Goal: Task Accomplishment & Management: Use online tool/utility

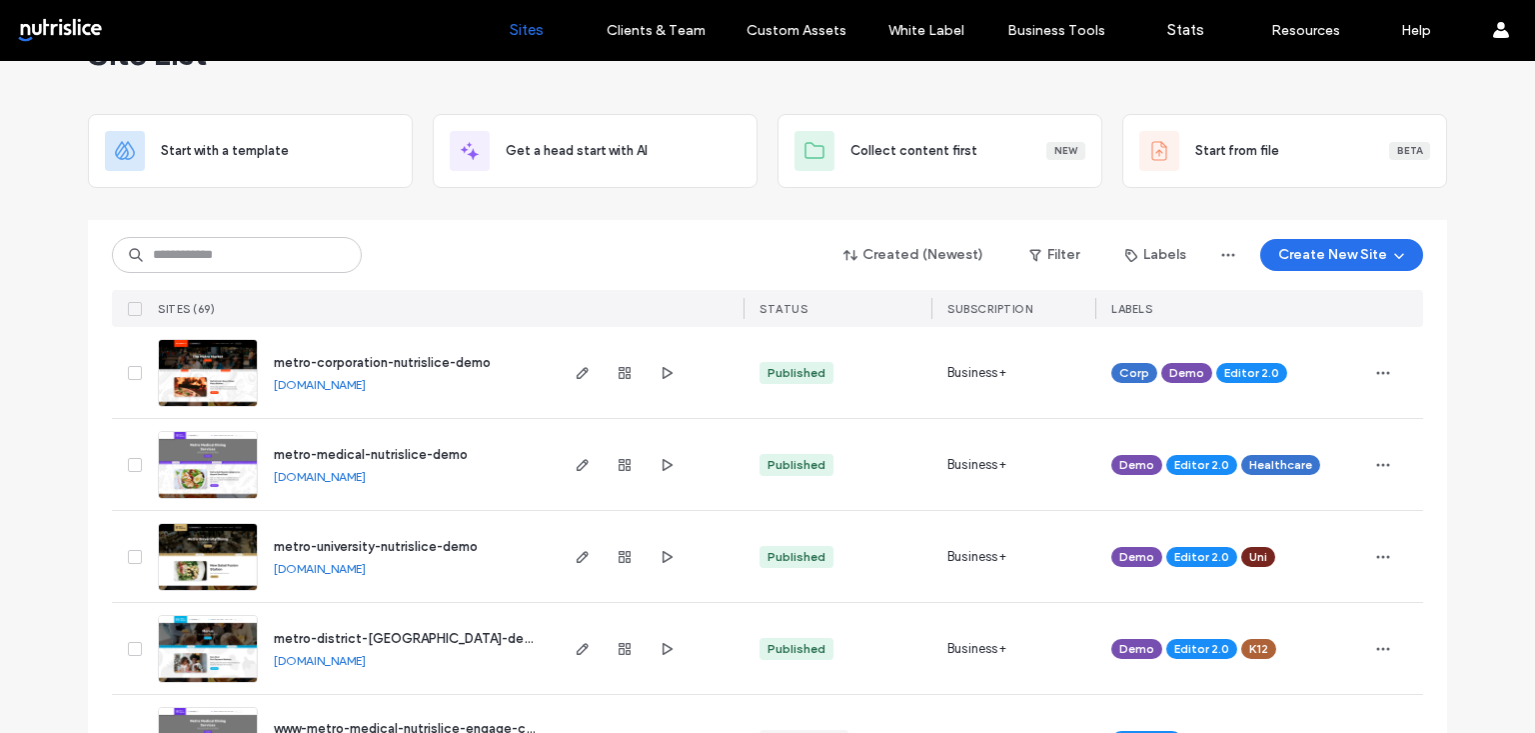
scroll to position [68, 0]
click at [346, 541] on span "metro-university-nutrislice-demo" at bounding box center [376, 545] width 204 height 15
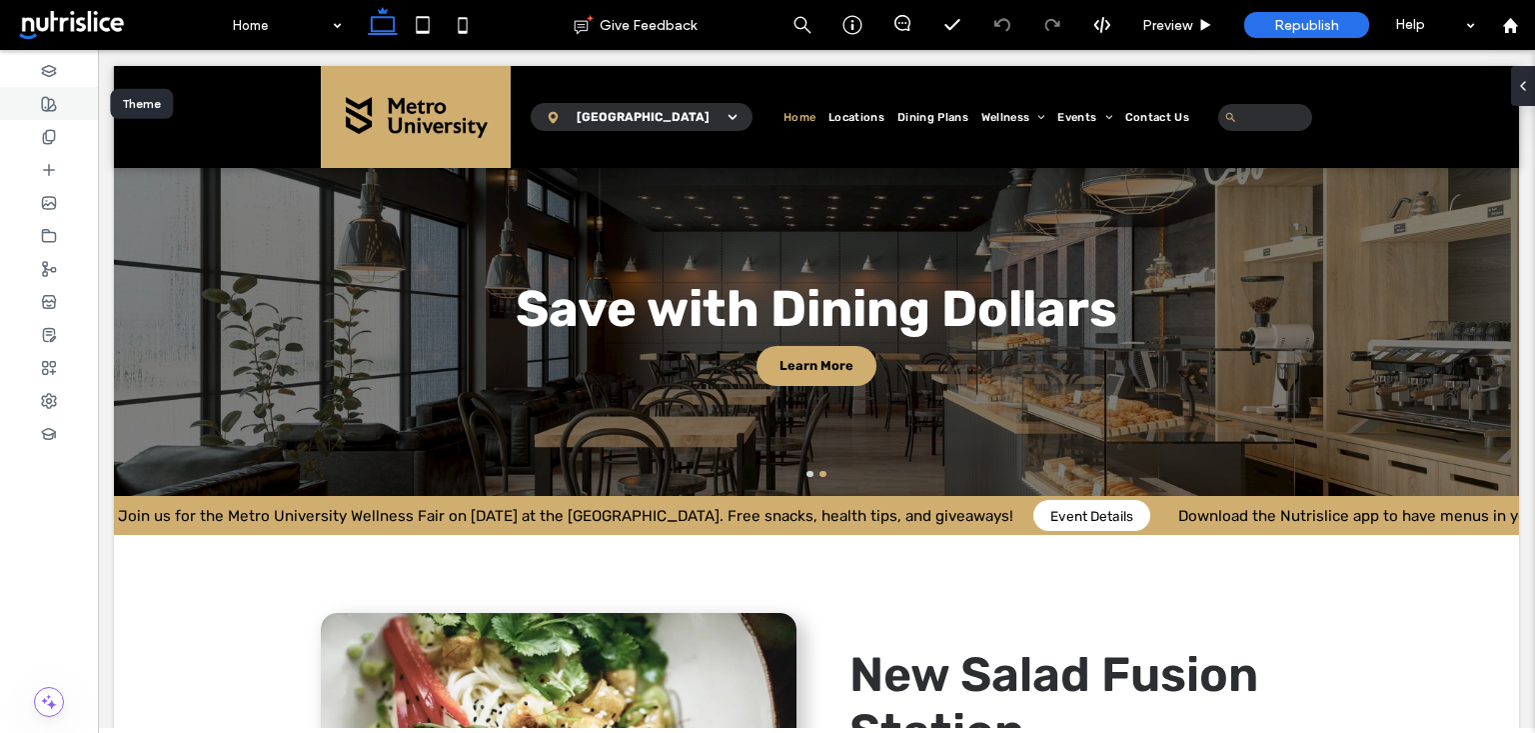
click at [45, 97] on use at bounding box center [49, 104] width 14 height 14
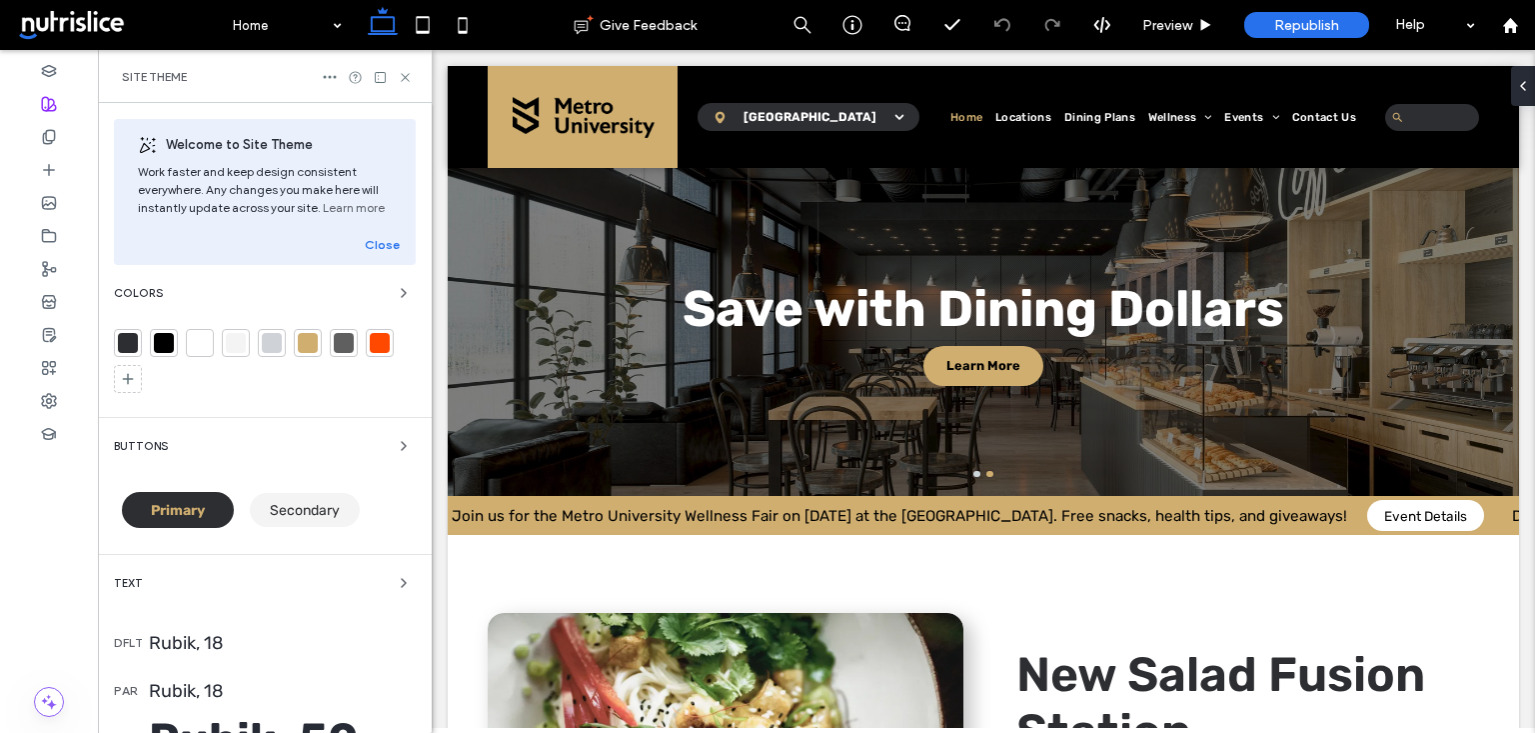
click at [182, 519] on div "Primary" at bounding box center [178, 510] width 112 height 36
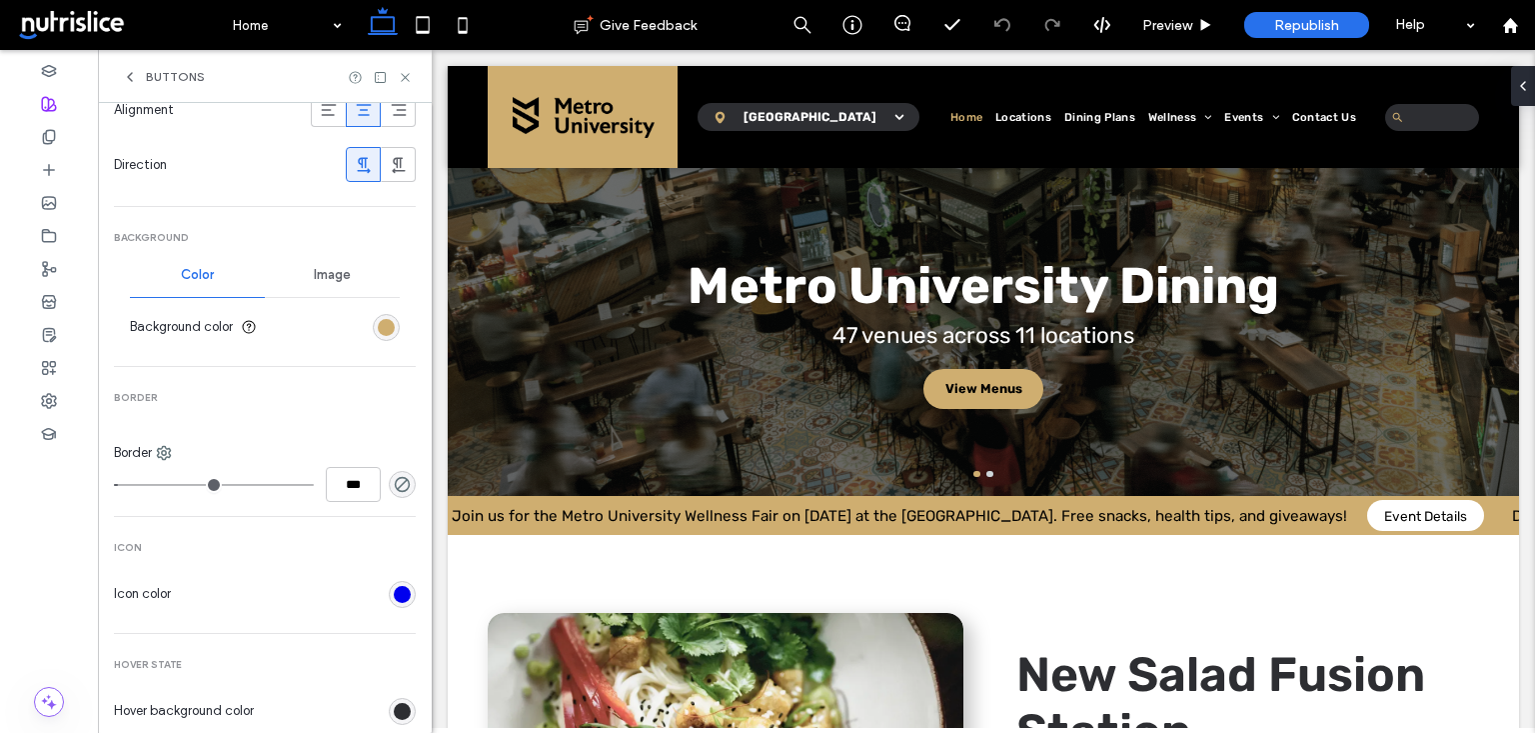
scroll to position [568, 0]
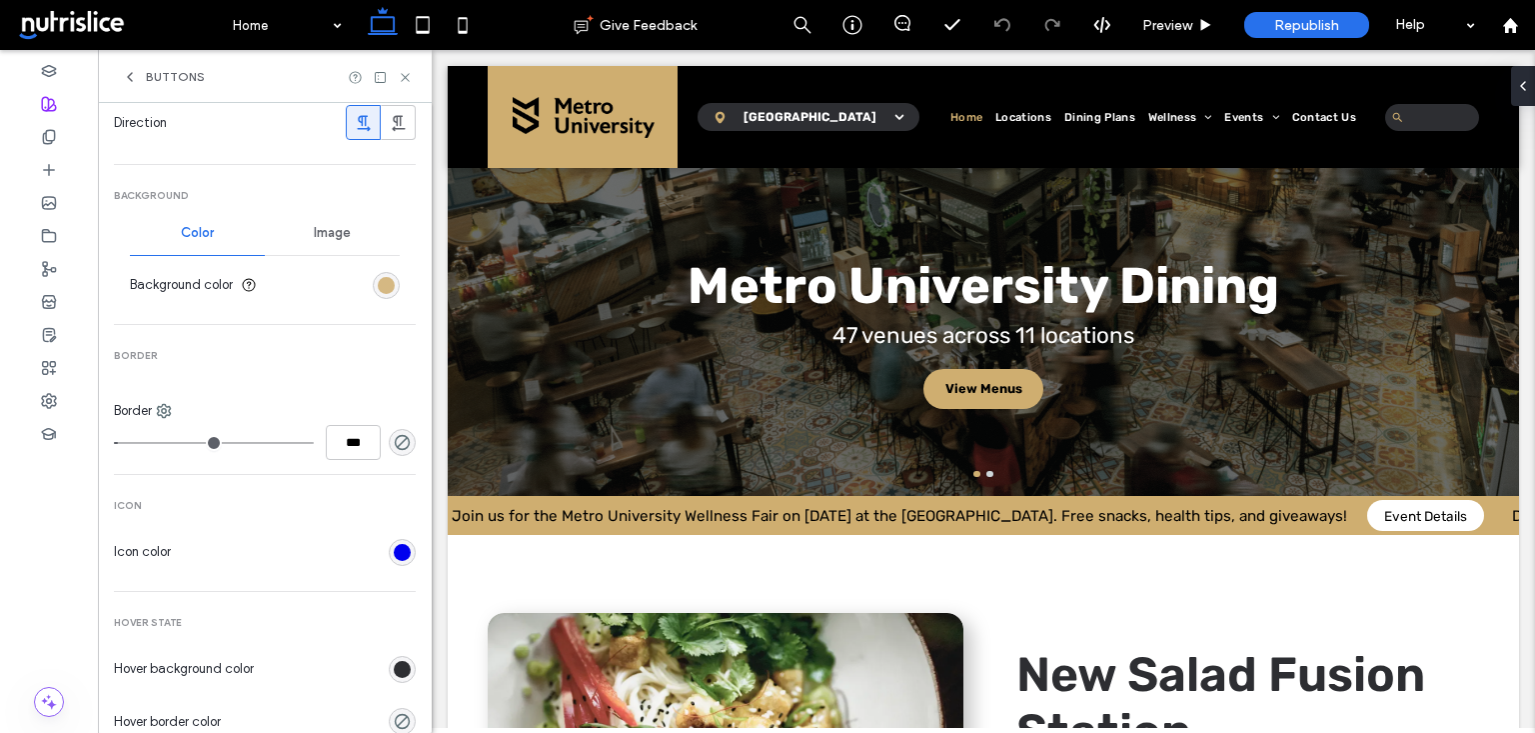
click at [378, 282] on div "rgb(207, 174, 112)" at bounding box center [386, 285] width 17 height 17
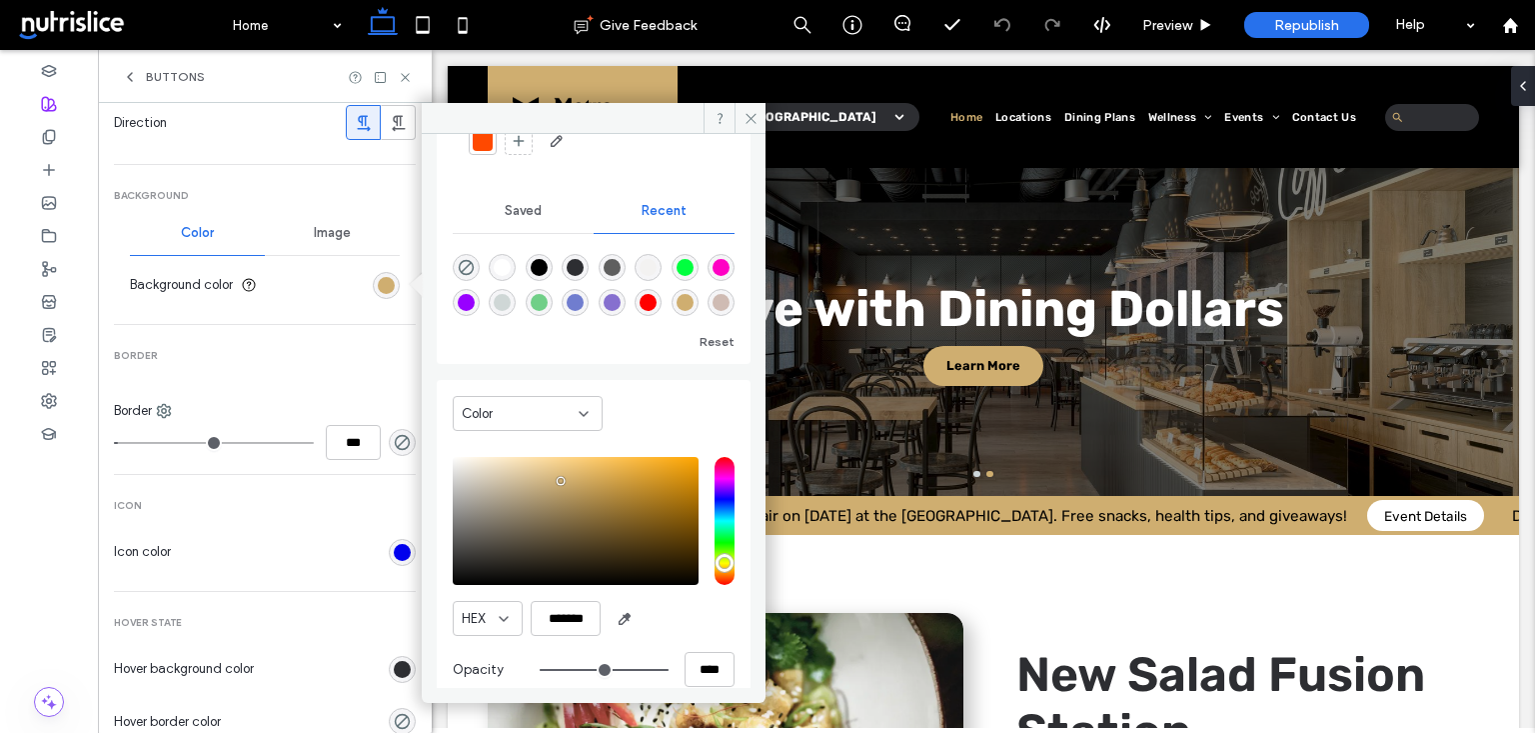
scroll to position [161, 0]
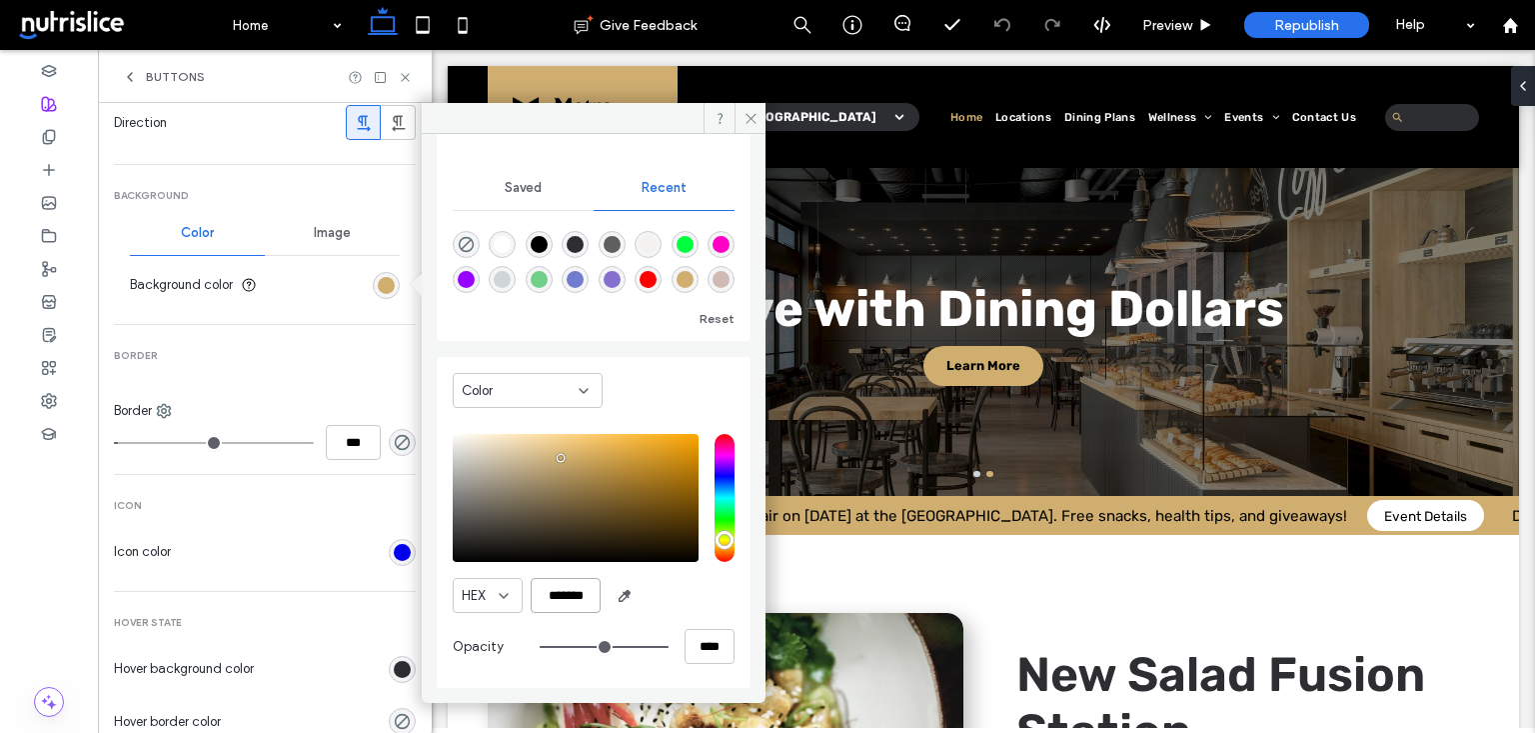
click at [560, 596] on input "*******" at bounding box center [566, 595] width 70 height 35
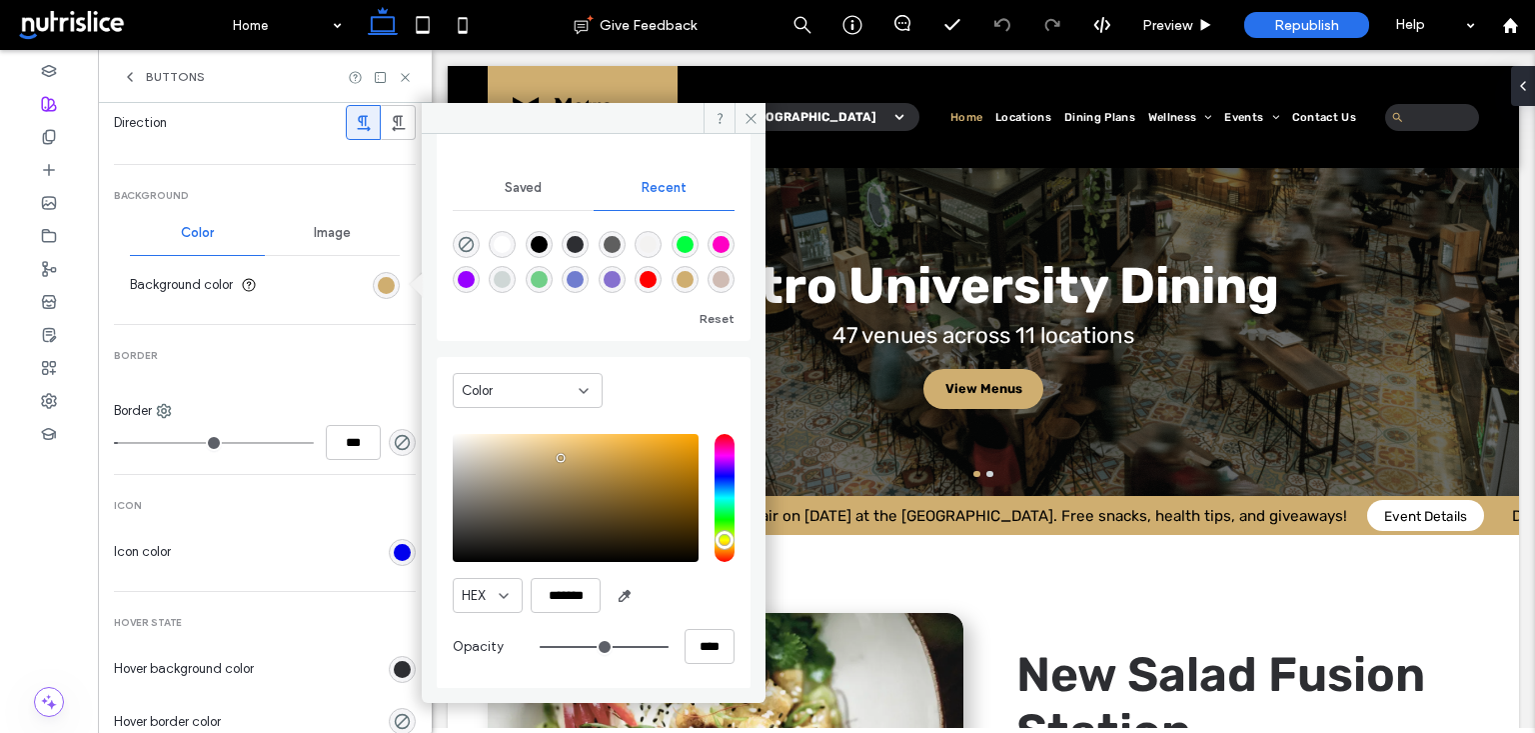
click at [685, 591] on div "HEX *******" at bounding box center [594, 595] width 282 height 35
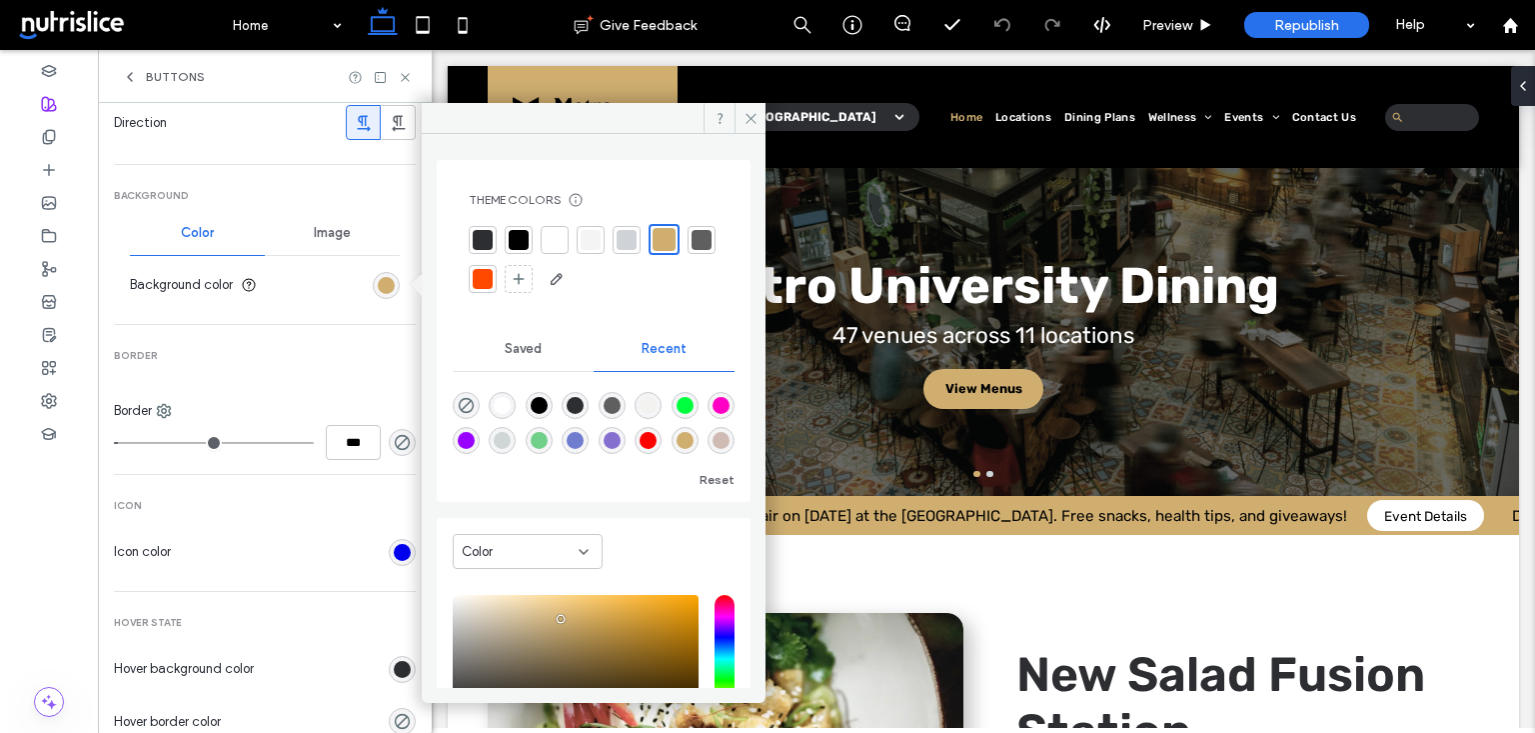
scroll to position [0, 0]
click at [657, 439] on div "rgba(255, 0, 0, 1)" at bounding box center [648, 440] width 17 height 17
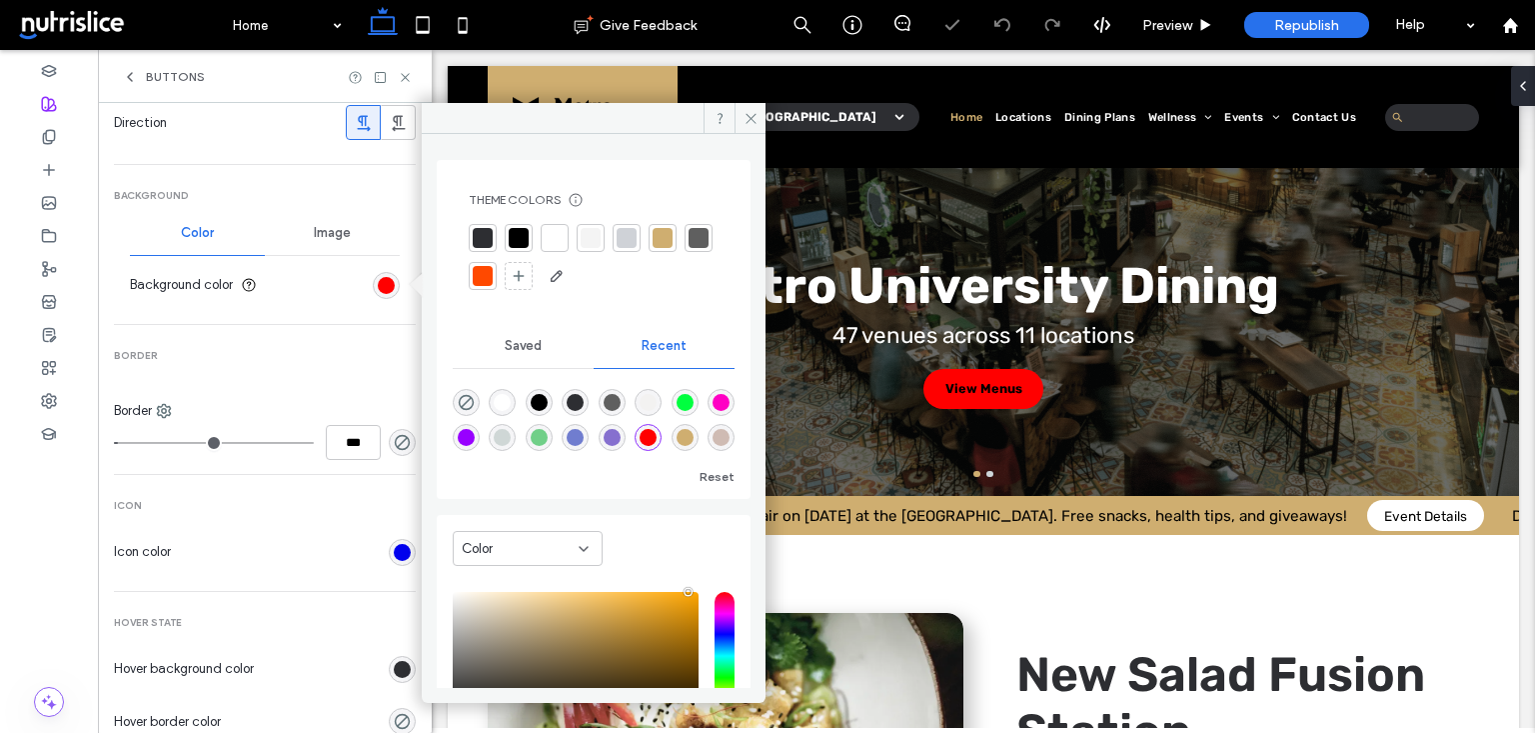
type input "*******"
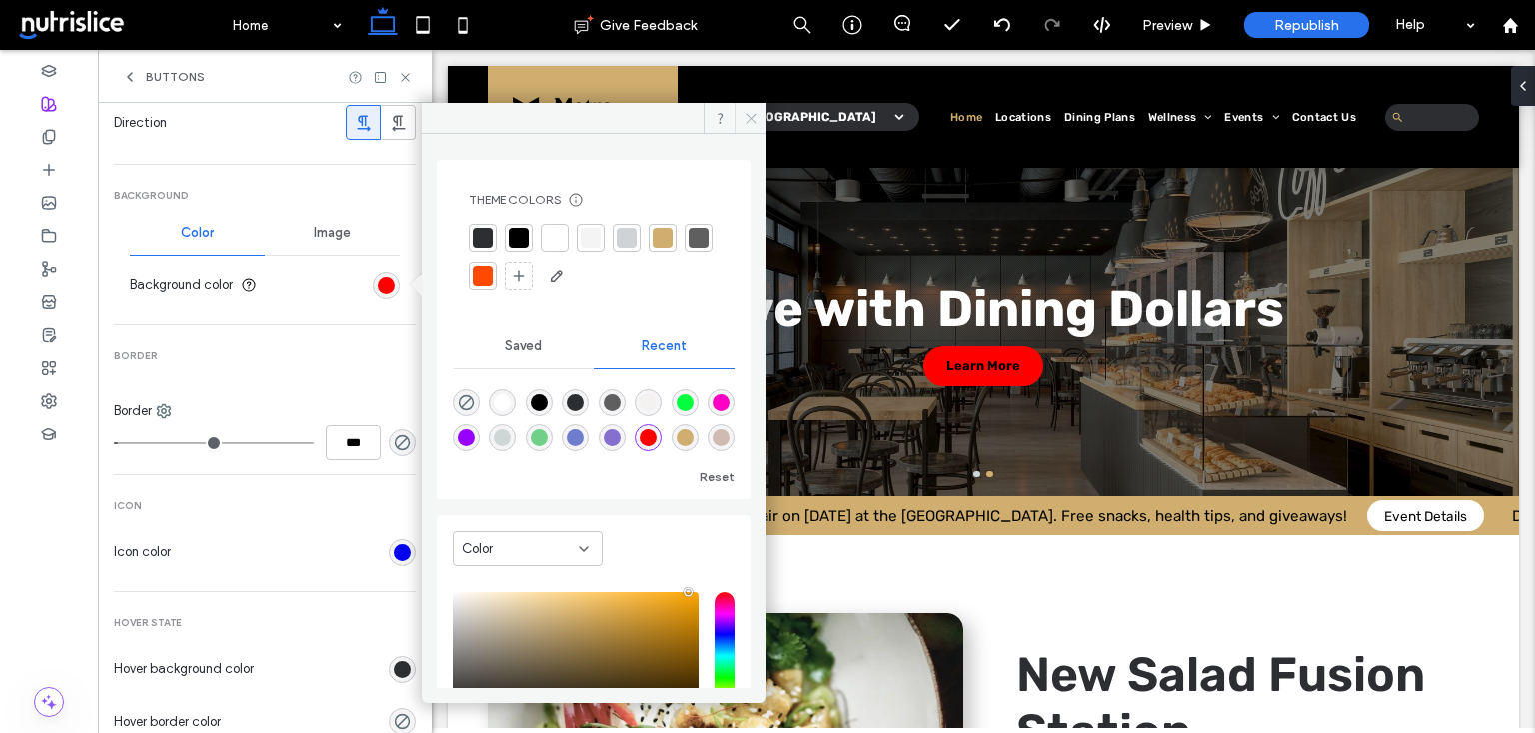
click at [751, 118] on use at bounding box center [751, 118] width 10 height 10
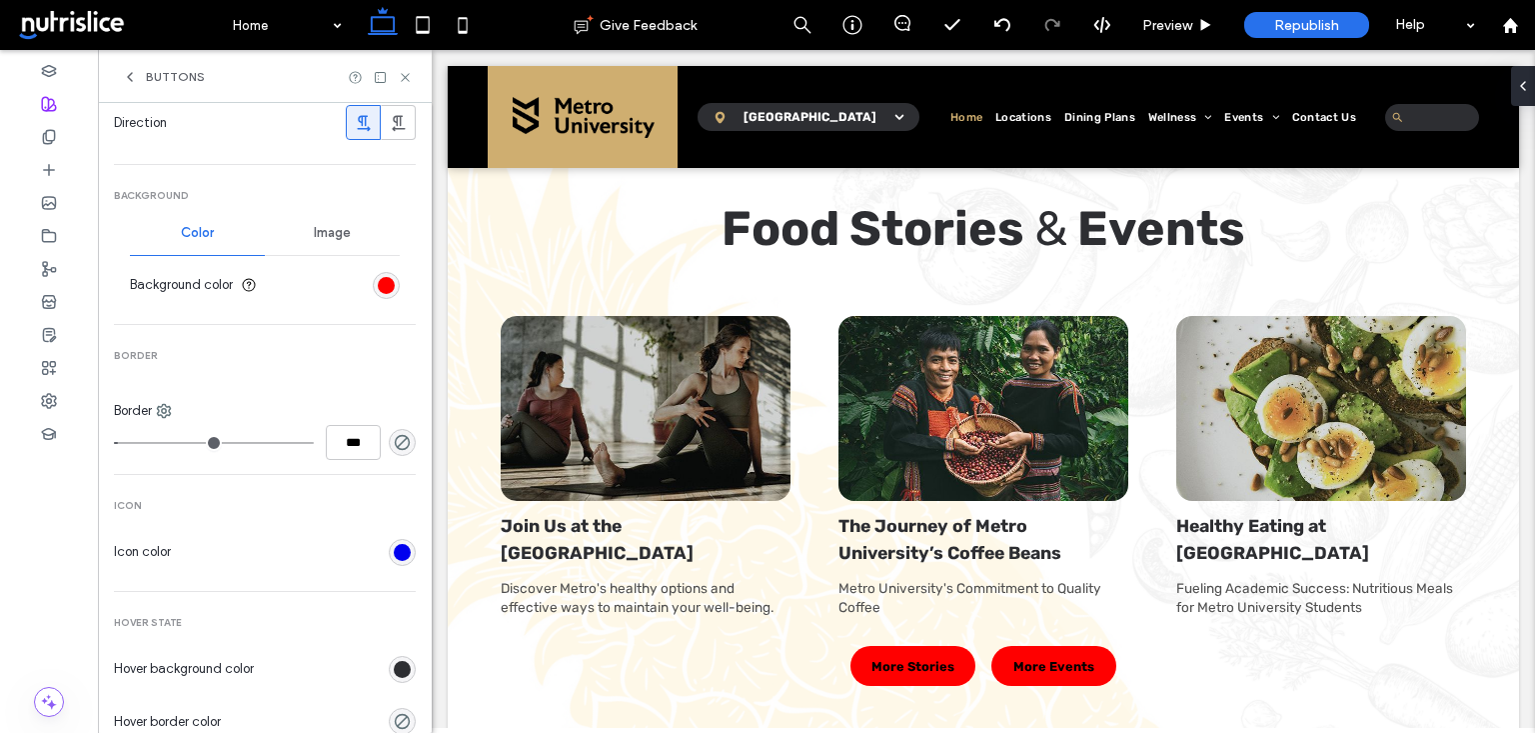
scroll to position [1151, 0]
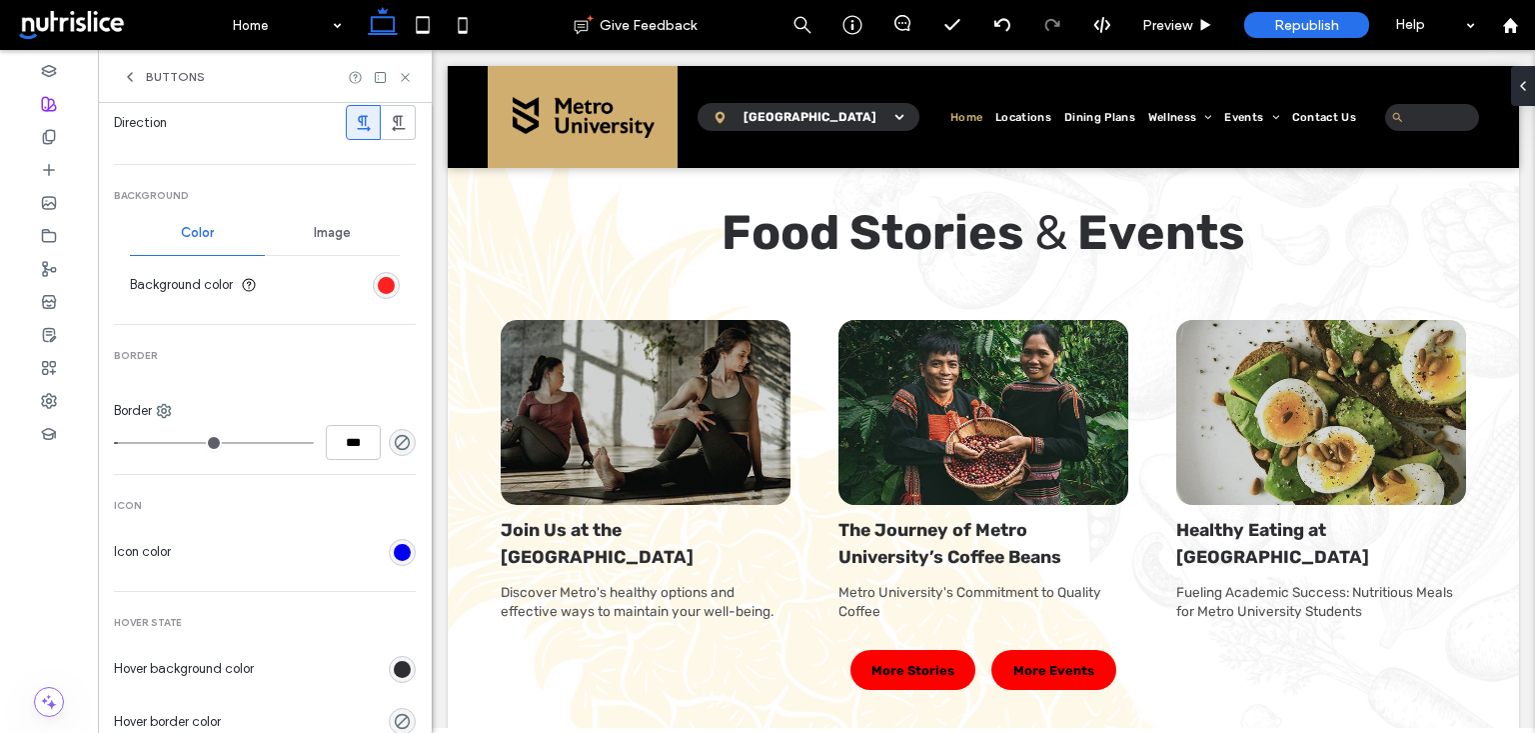
click at [378, 282] on div "rgb(255, 0, 0)" at bounding box center [386, 285] width 17 height 17
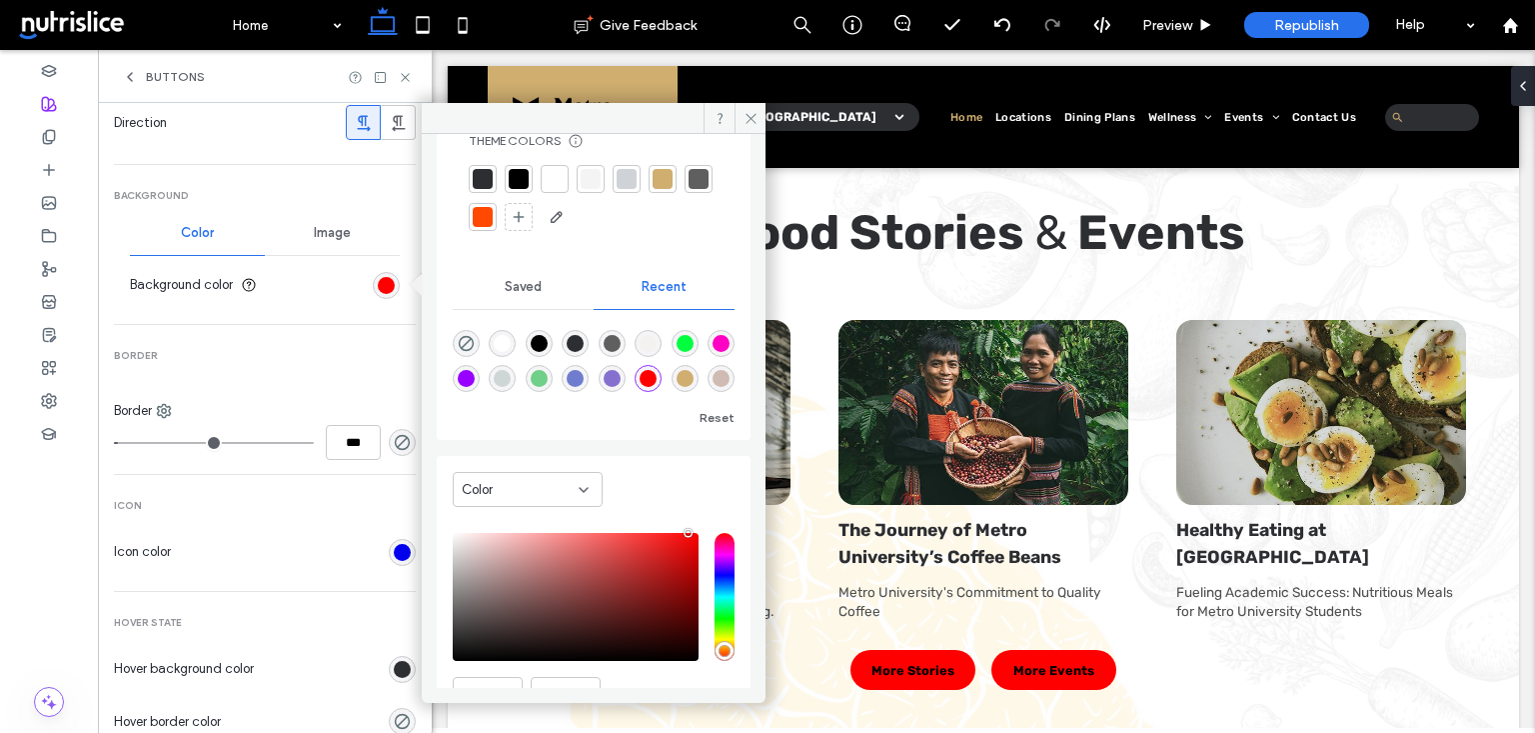
scroll to position [158, 0]
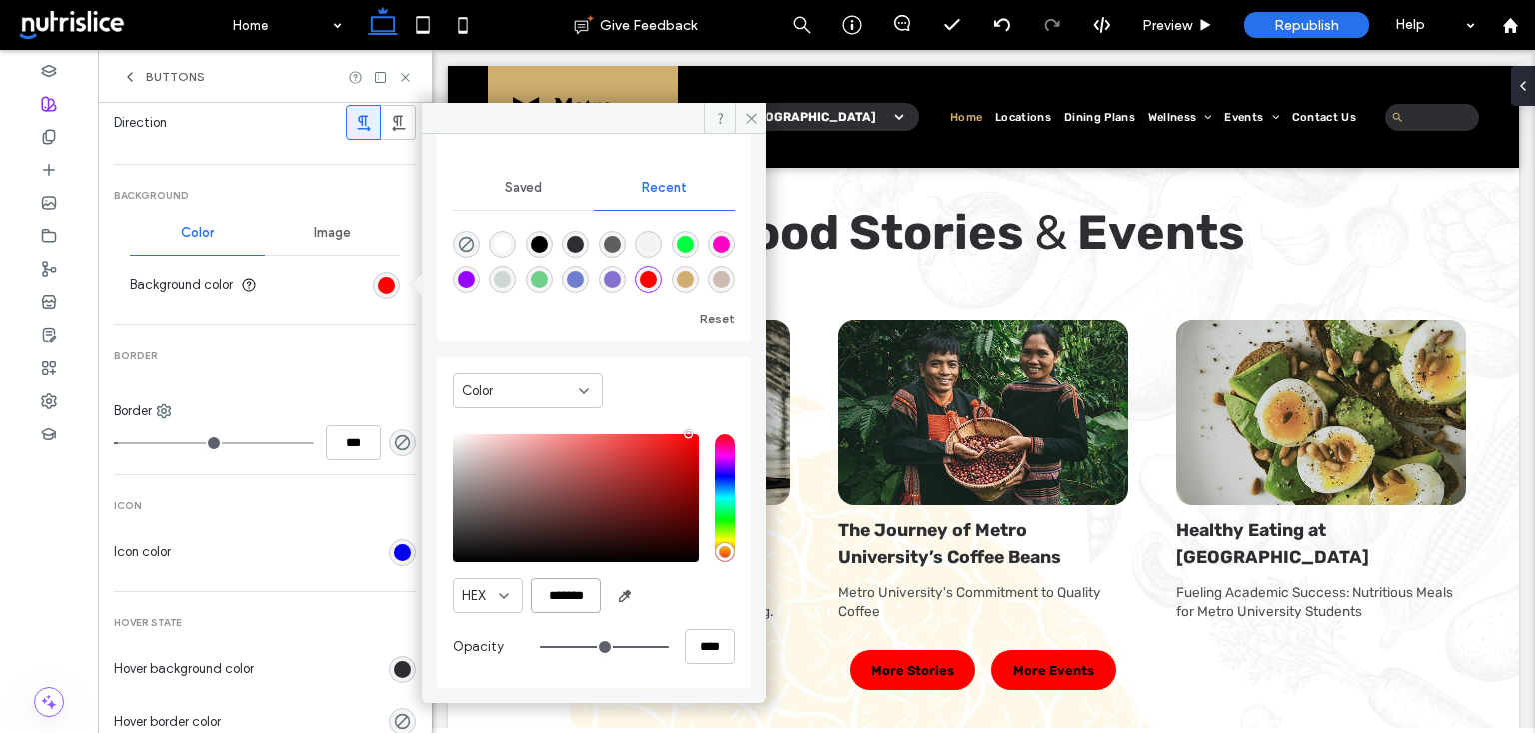
click at [574, 594] on input "*******" at bounding box center [566, 595] width 70 height 35
paste input "color picker textbox"
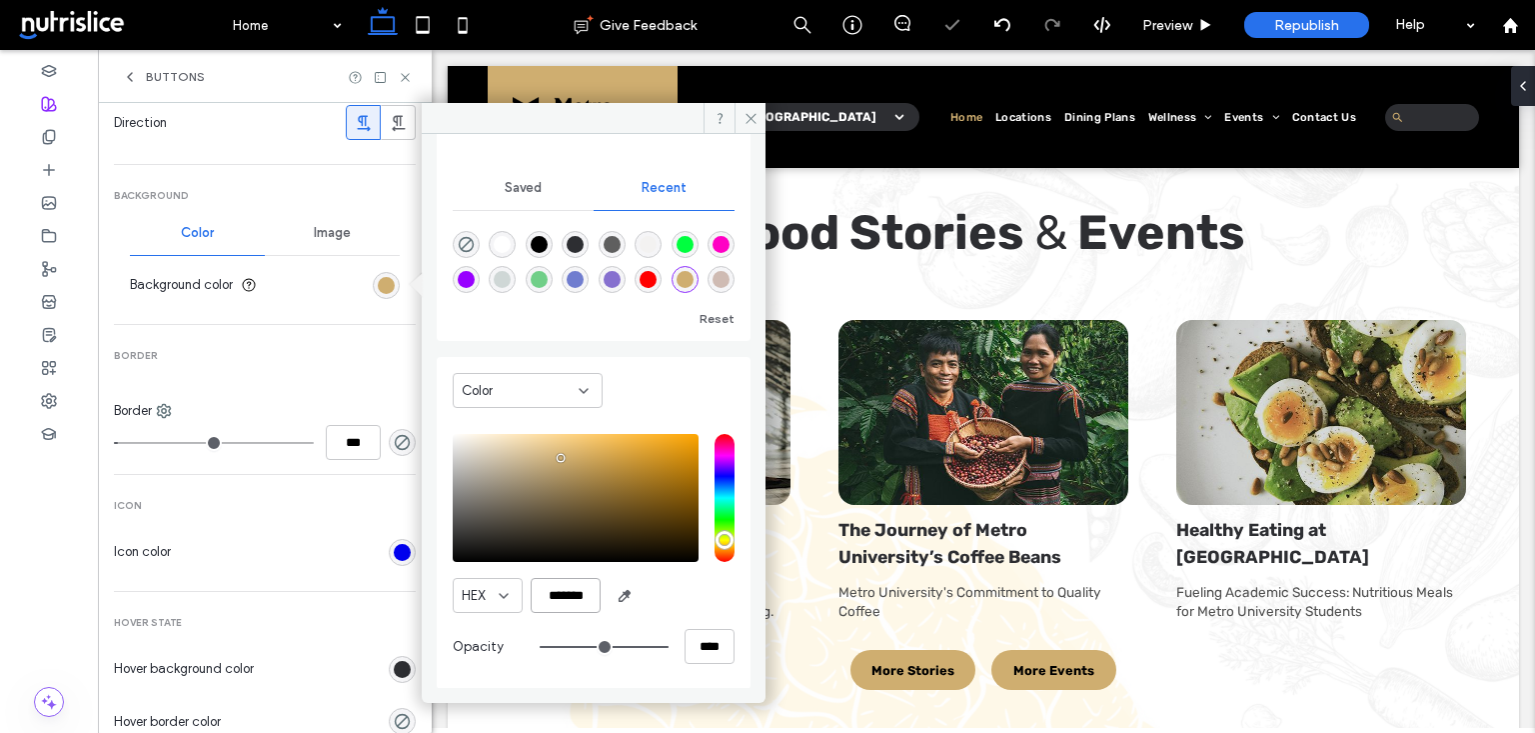
type input "*******"
click at [751, 584] on div "Theme Colors Save time with Theme Colors Create a color palette to instantly ad…" at bounding box center [594, 411] width 344 height 554
click at [749, 117] on icon at bounding box center [751, 118] width 15 height 15
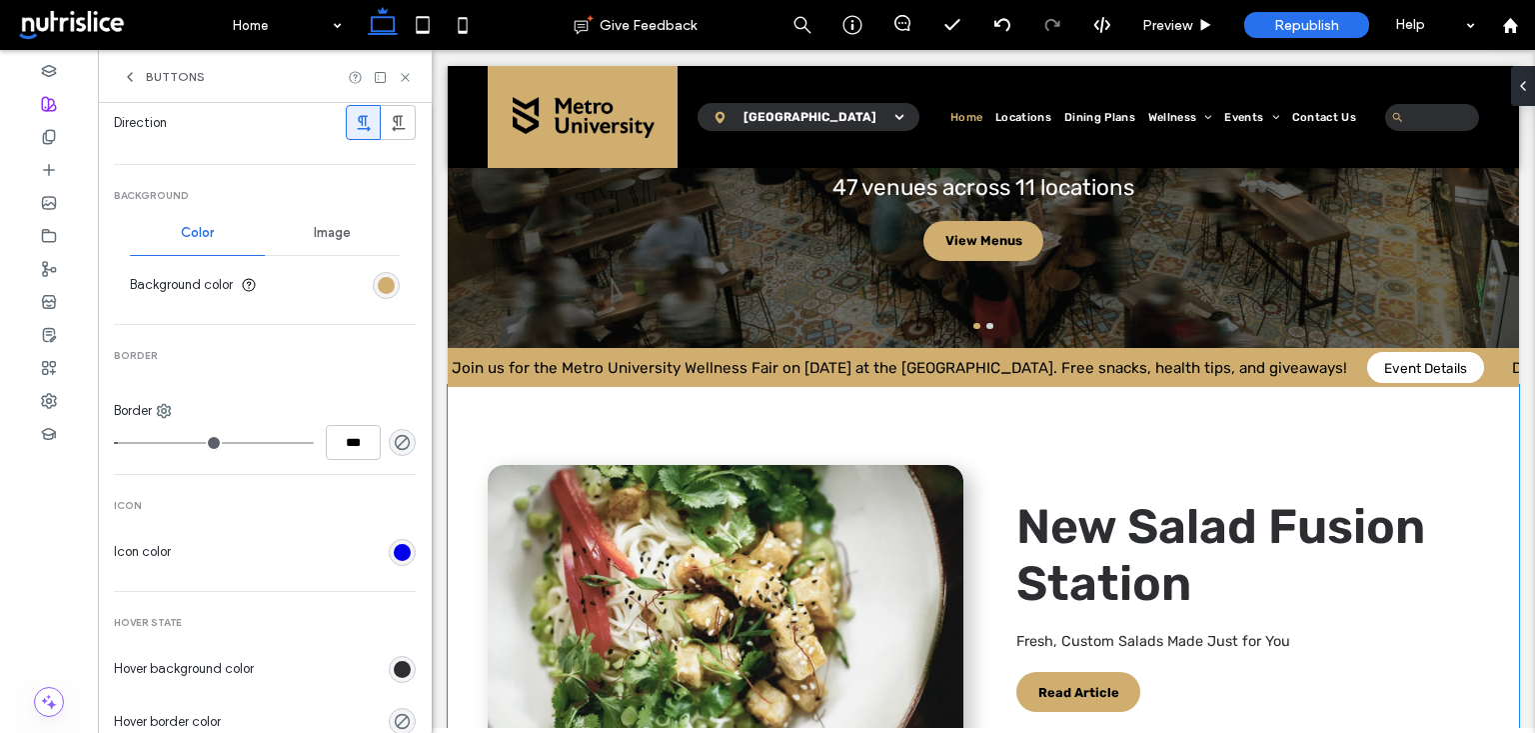
scroll to position [0, 0]
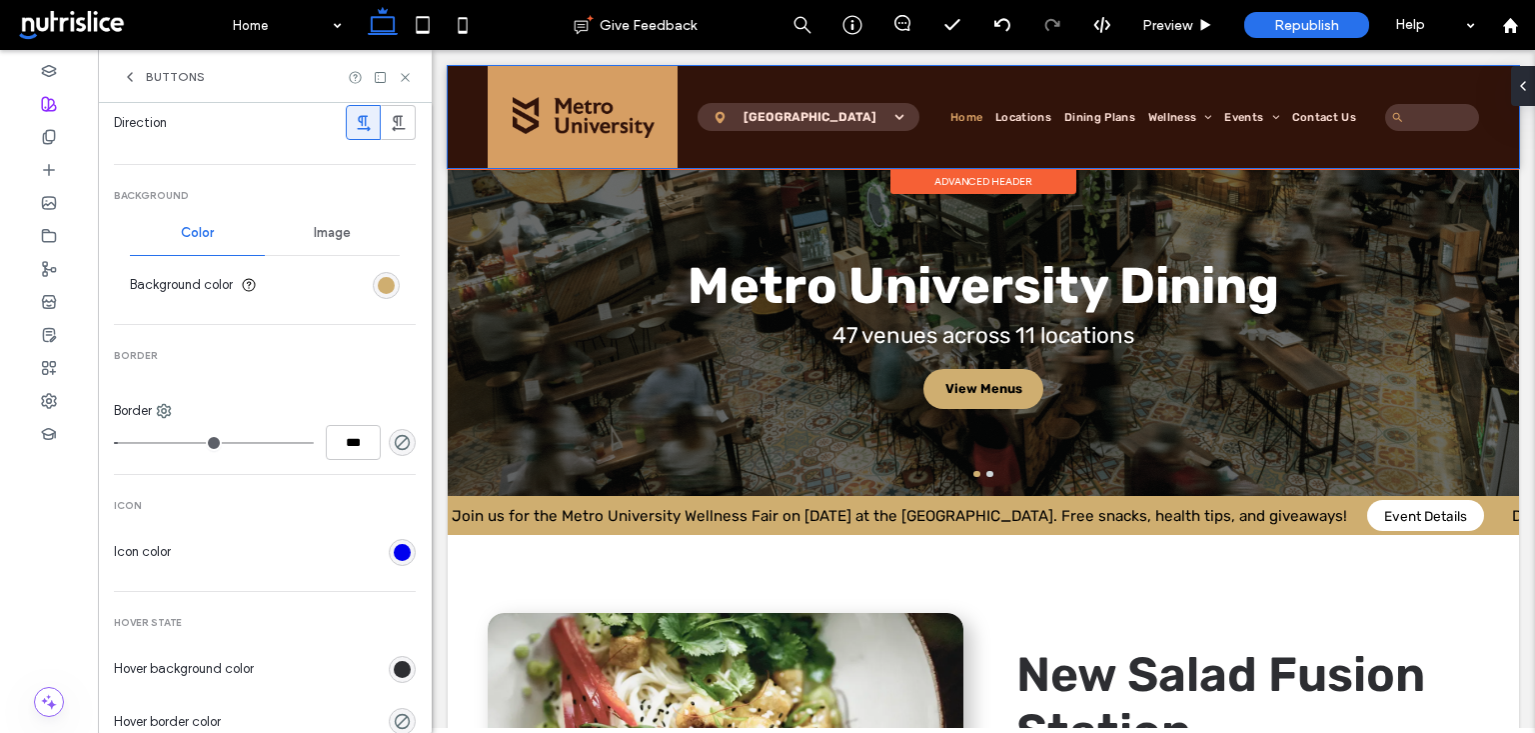
click at [588, 119] on div at bounding box center [983, 117] width 1071 height 102
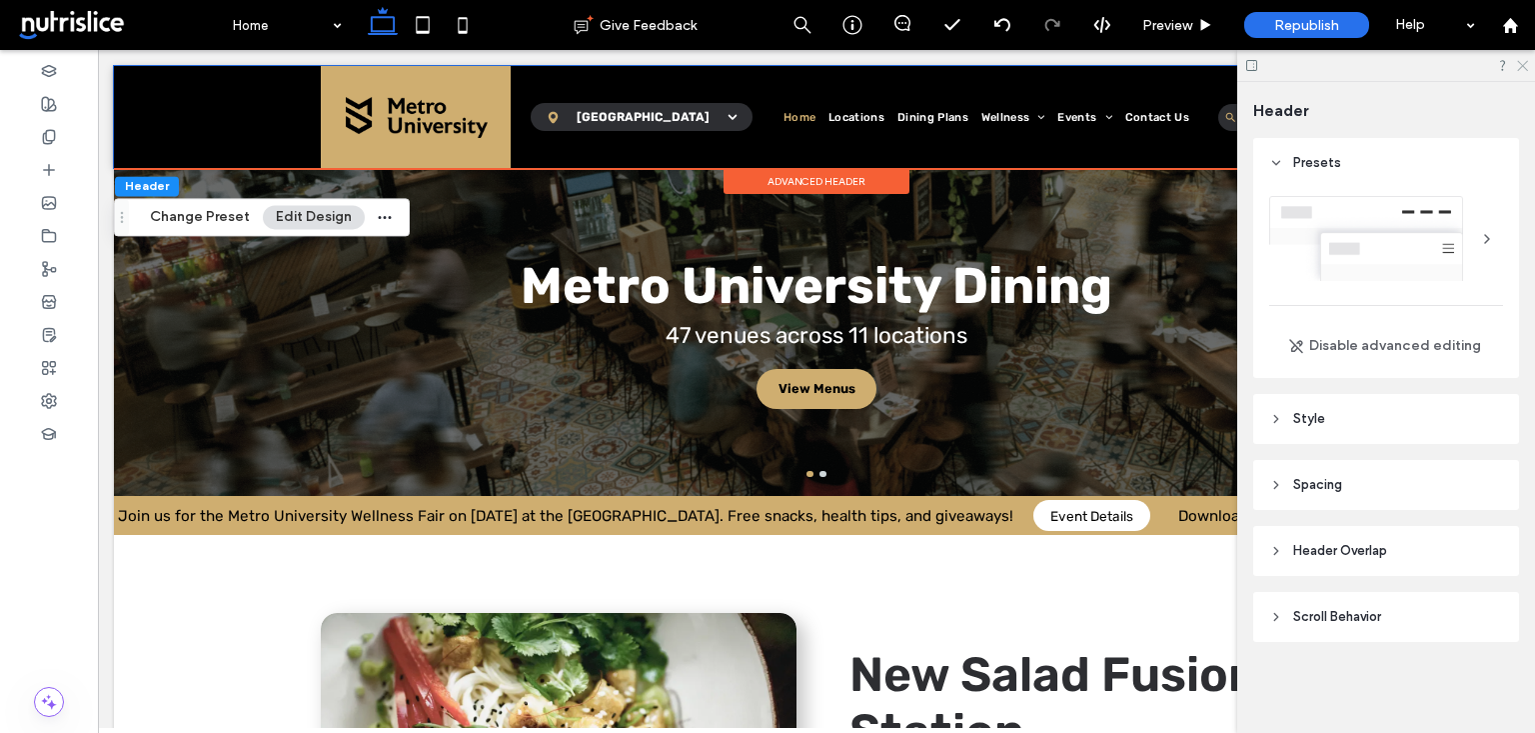
click at [1522, 65] on use at bounding box center [1522, 66] width 11 height 11
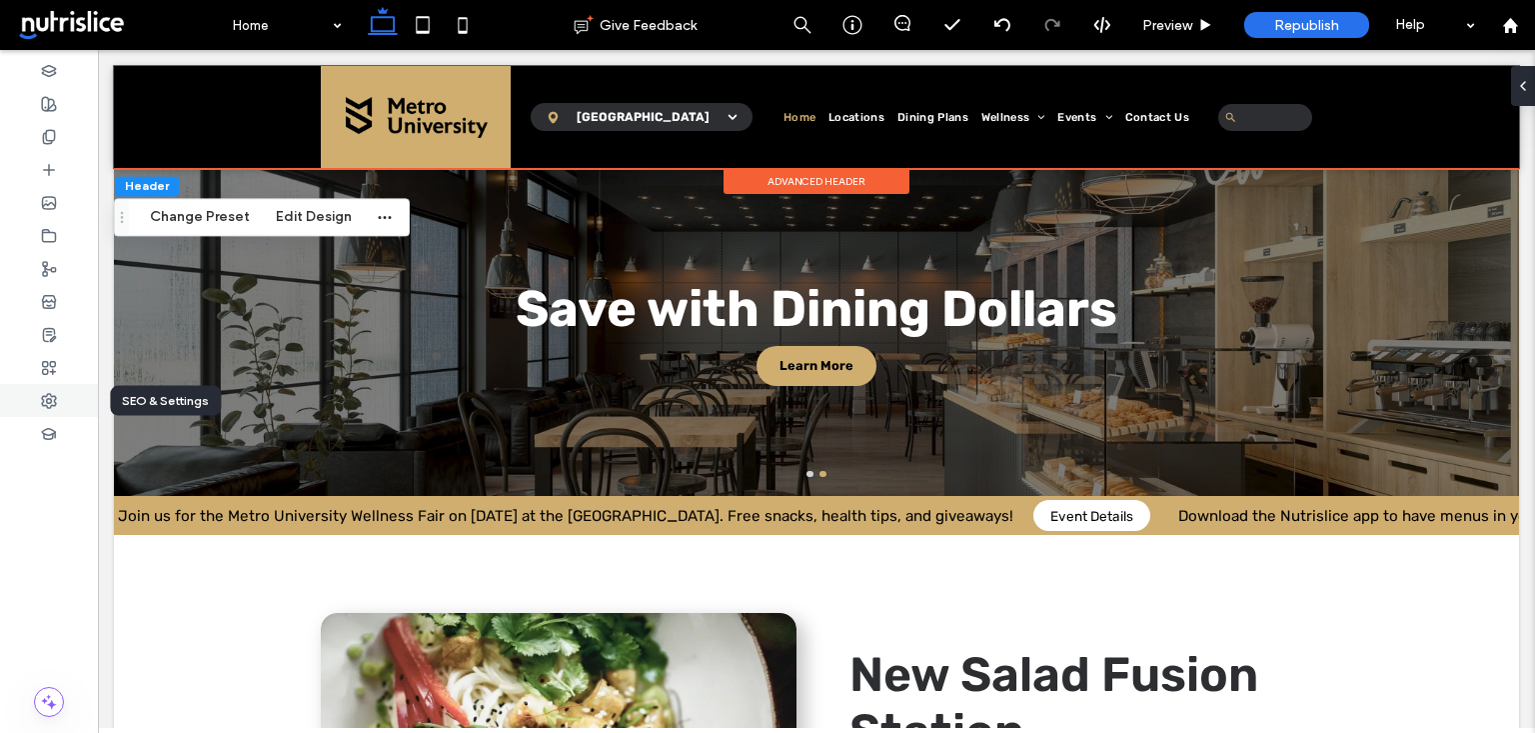
click at [48, 401] on icon at bounding box center [49, 401] width 16 height 16
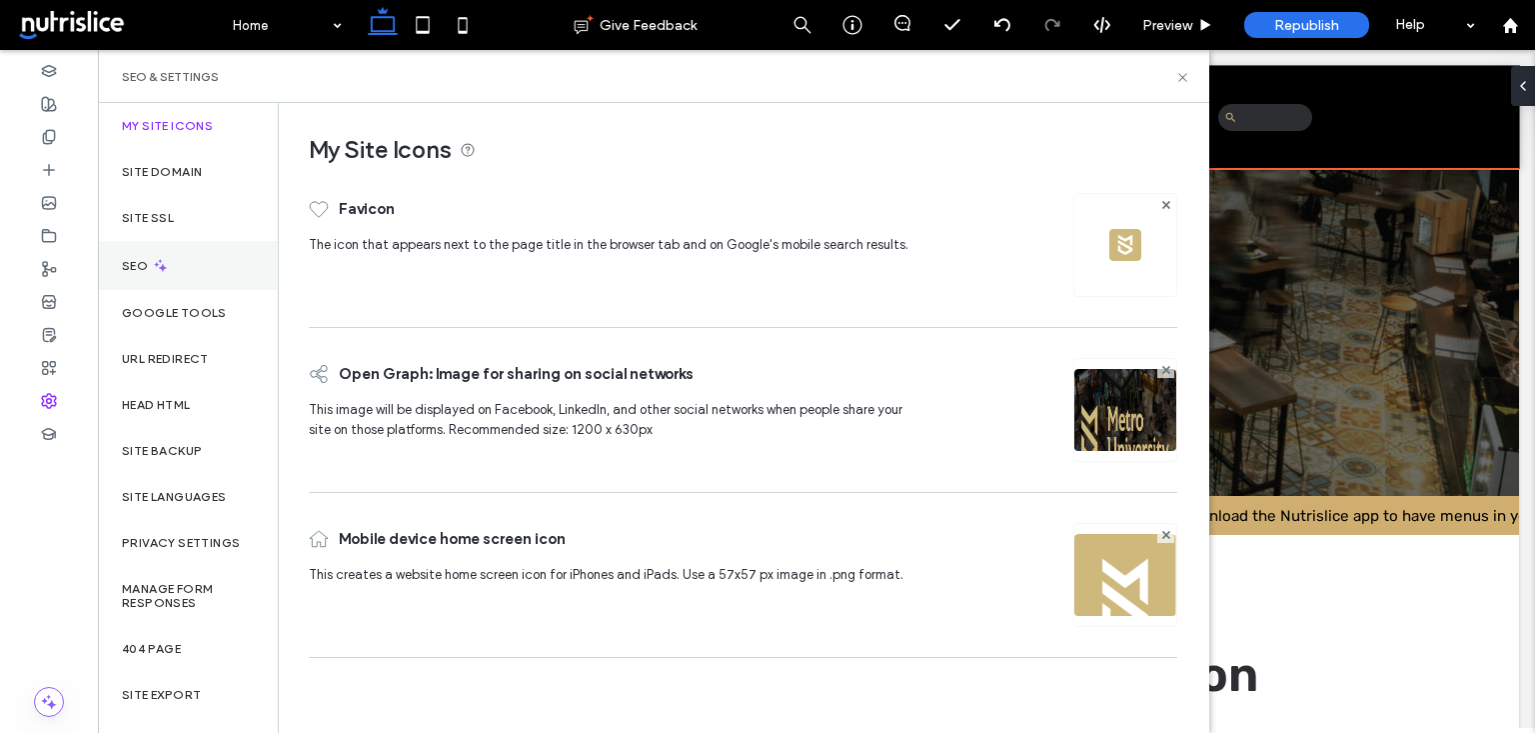
click at [129, 266] on label "SEO" at bounding box center [137, 266] width 30 height 14
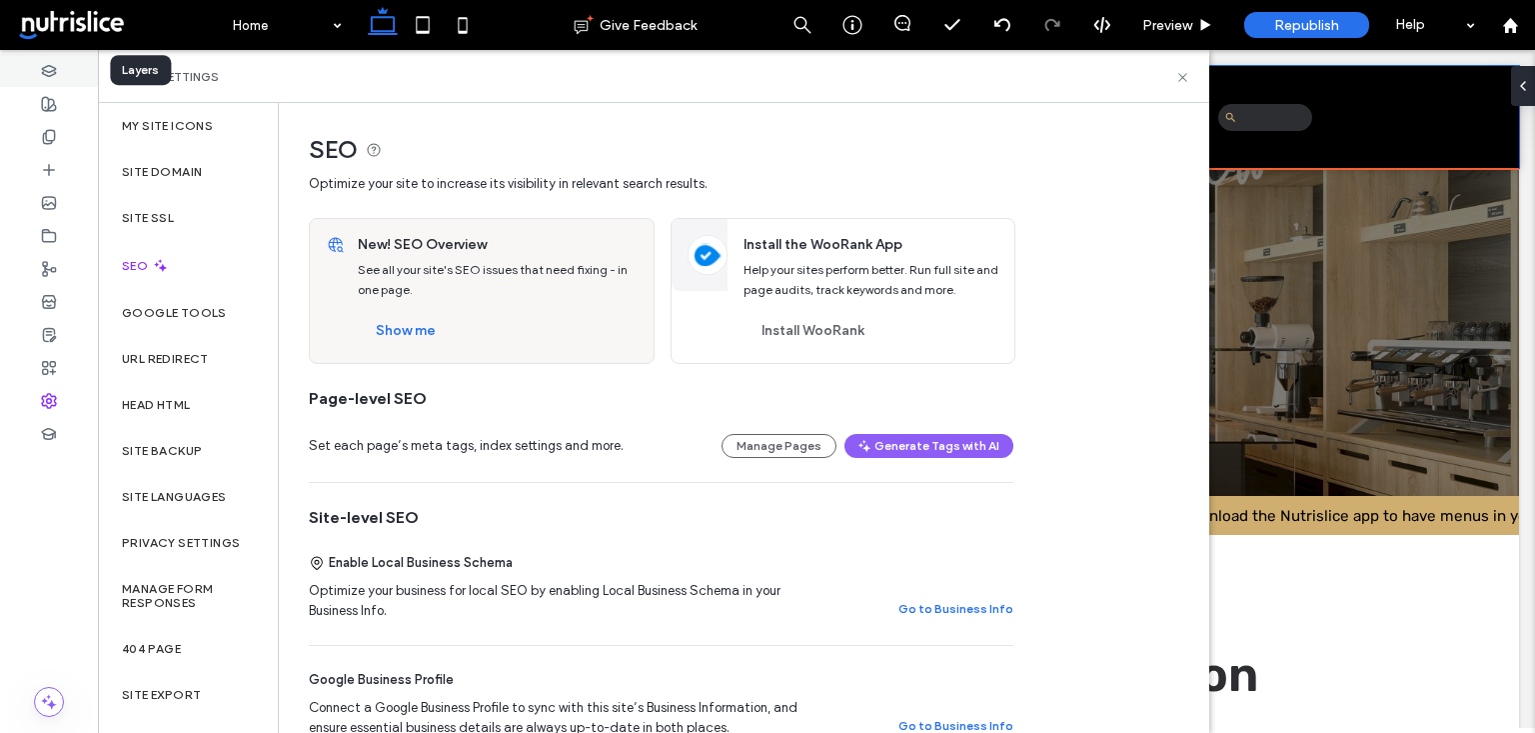
click at [49, 83] on div at bounding box center [49, 70] width 98 height 33
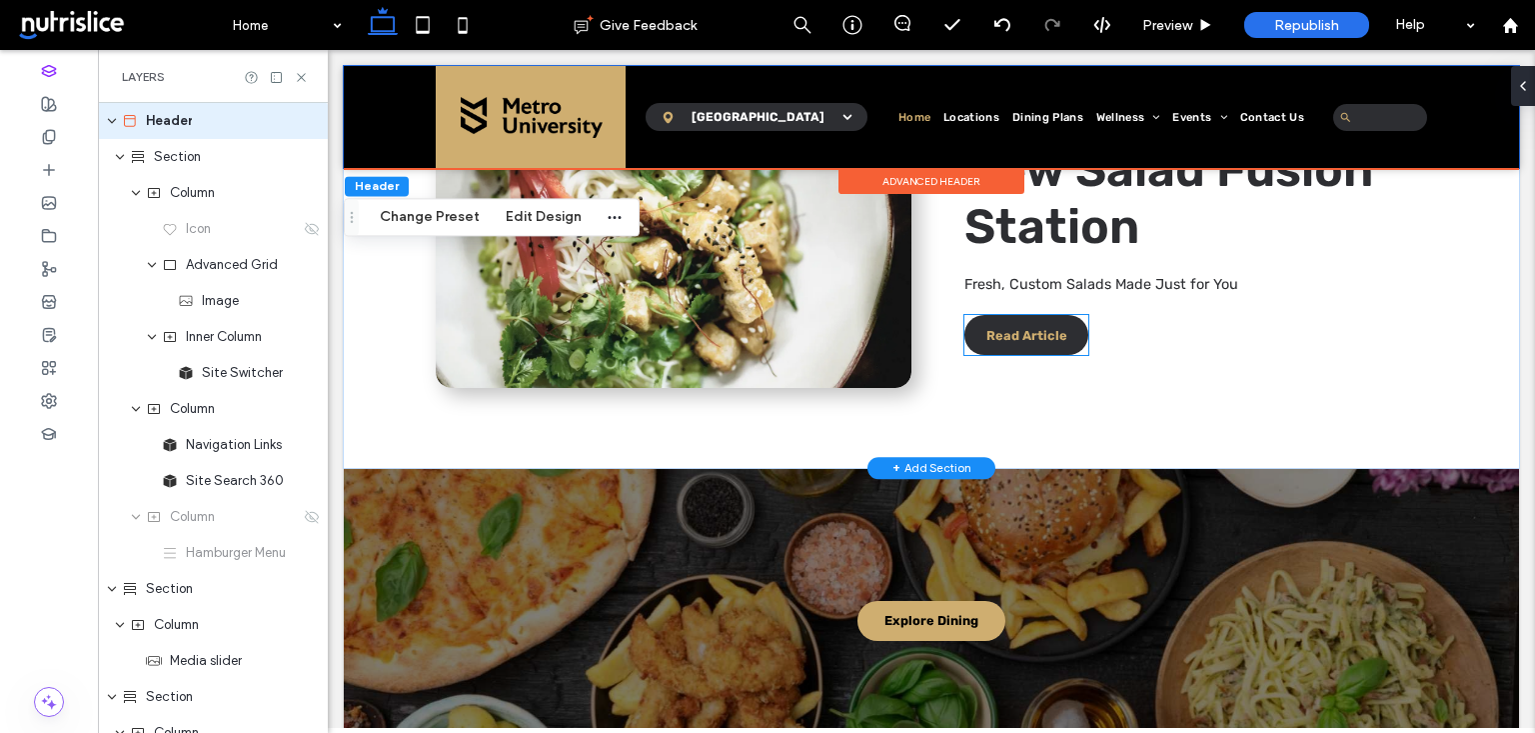
scroll to position [558, 0]
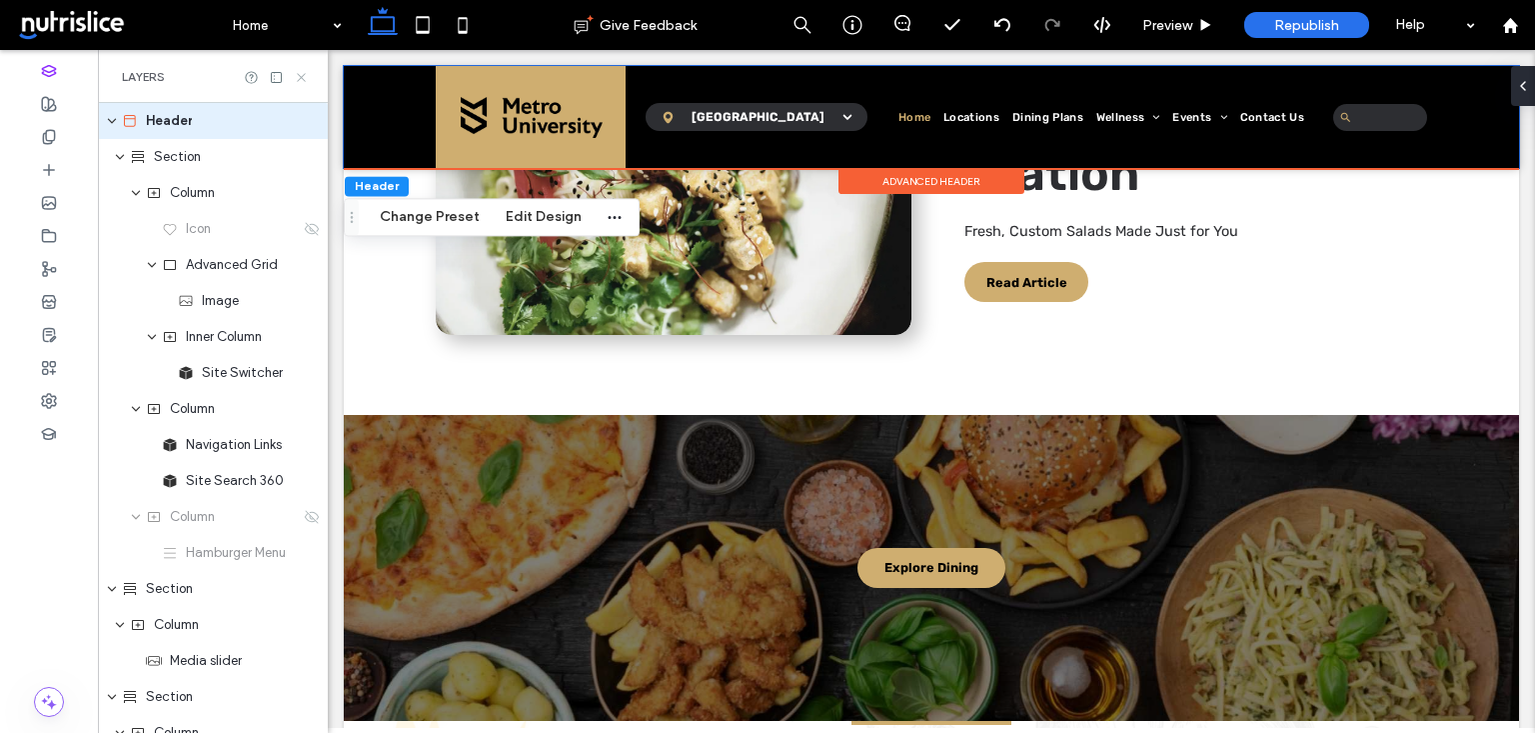
click at [304, 77] on icon at bounding box center [301, 77] width 15 height 15
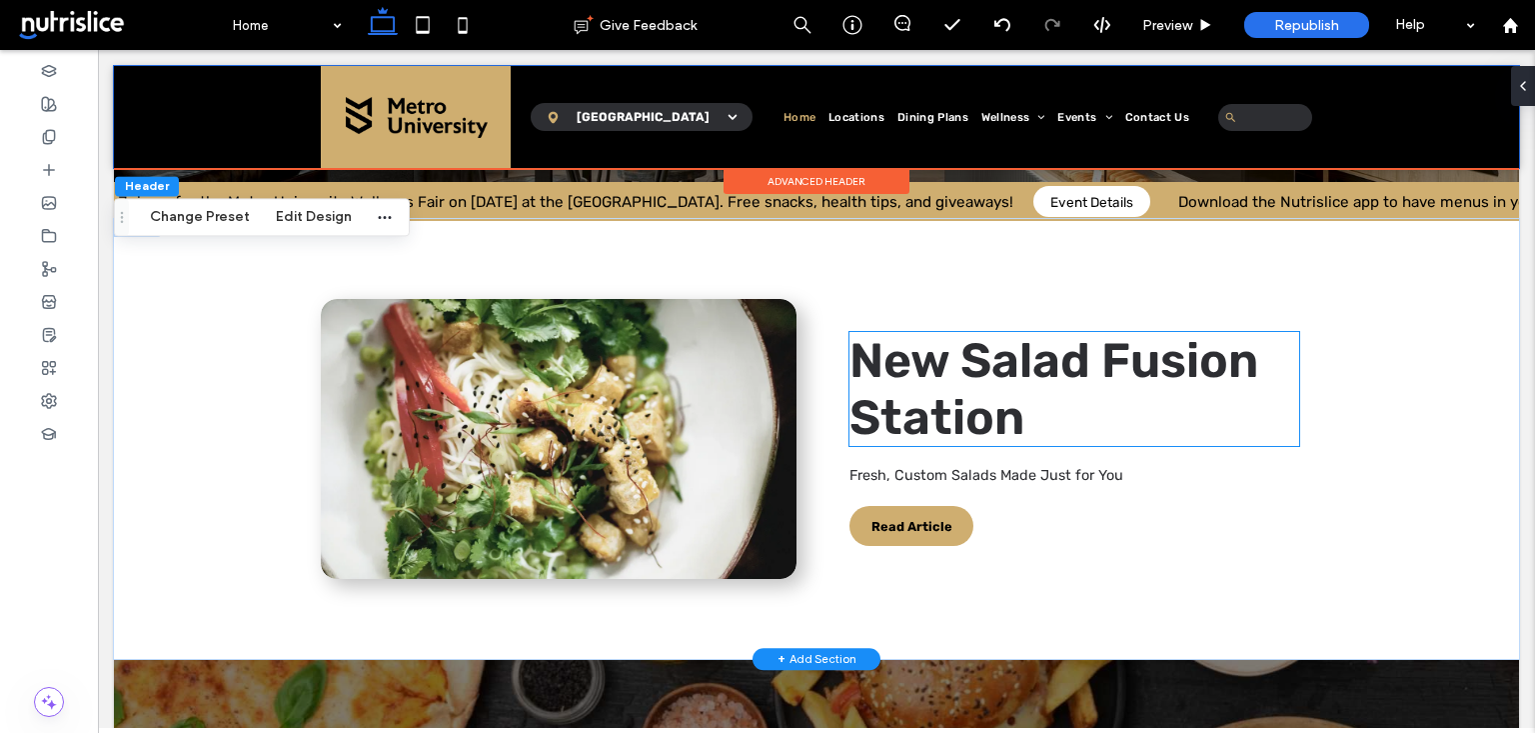
scroll to position [291, 0]
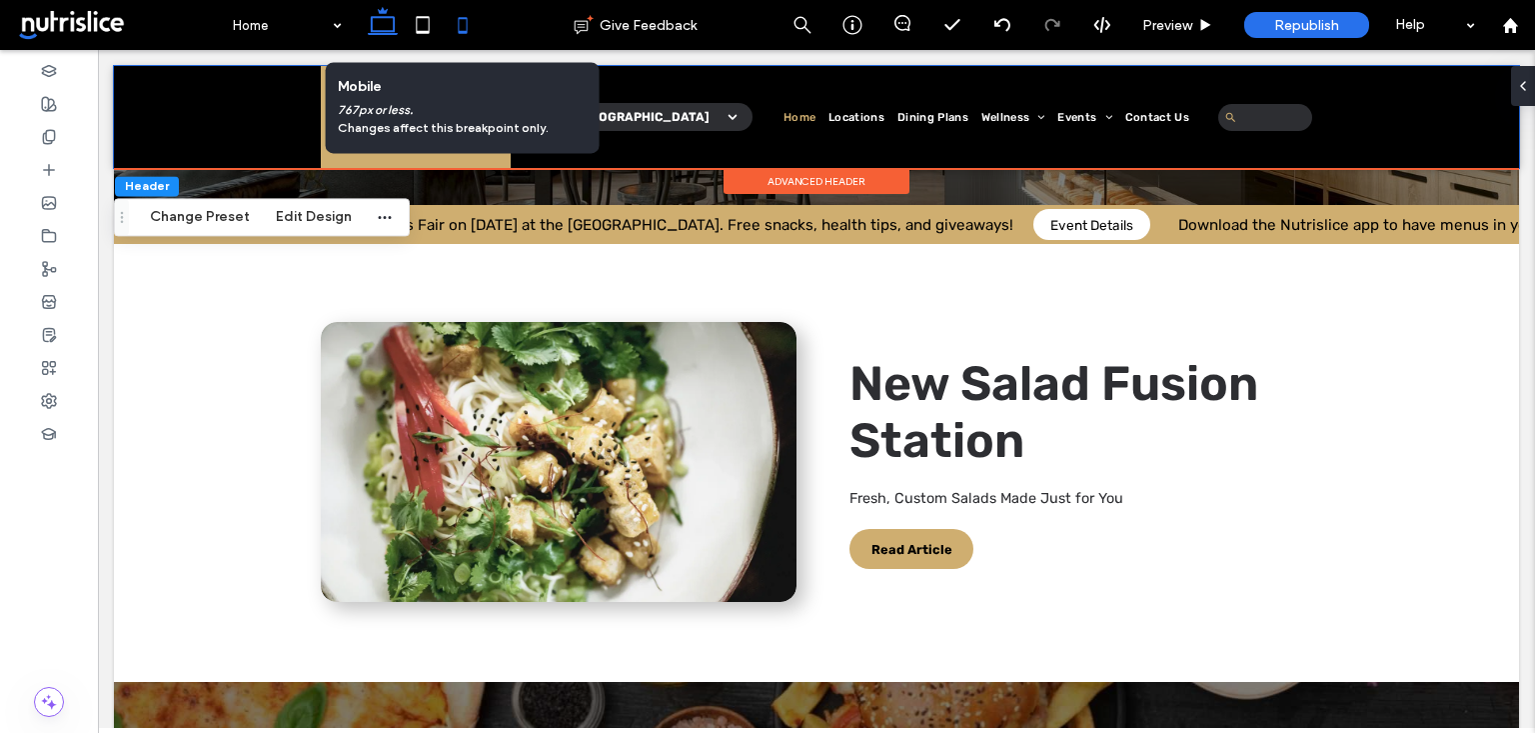
click at [466, 24] on use at bounding box center [462, 25] width 9 height 16
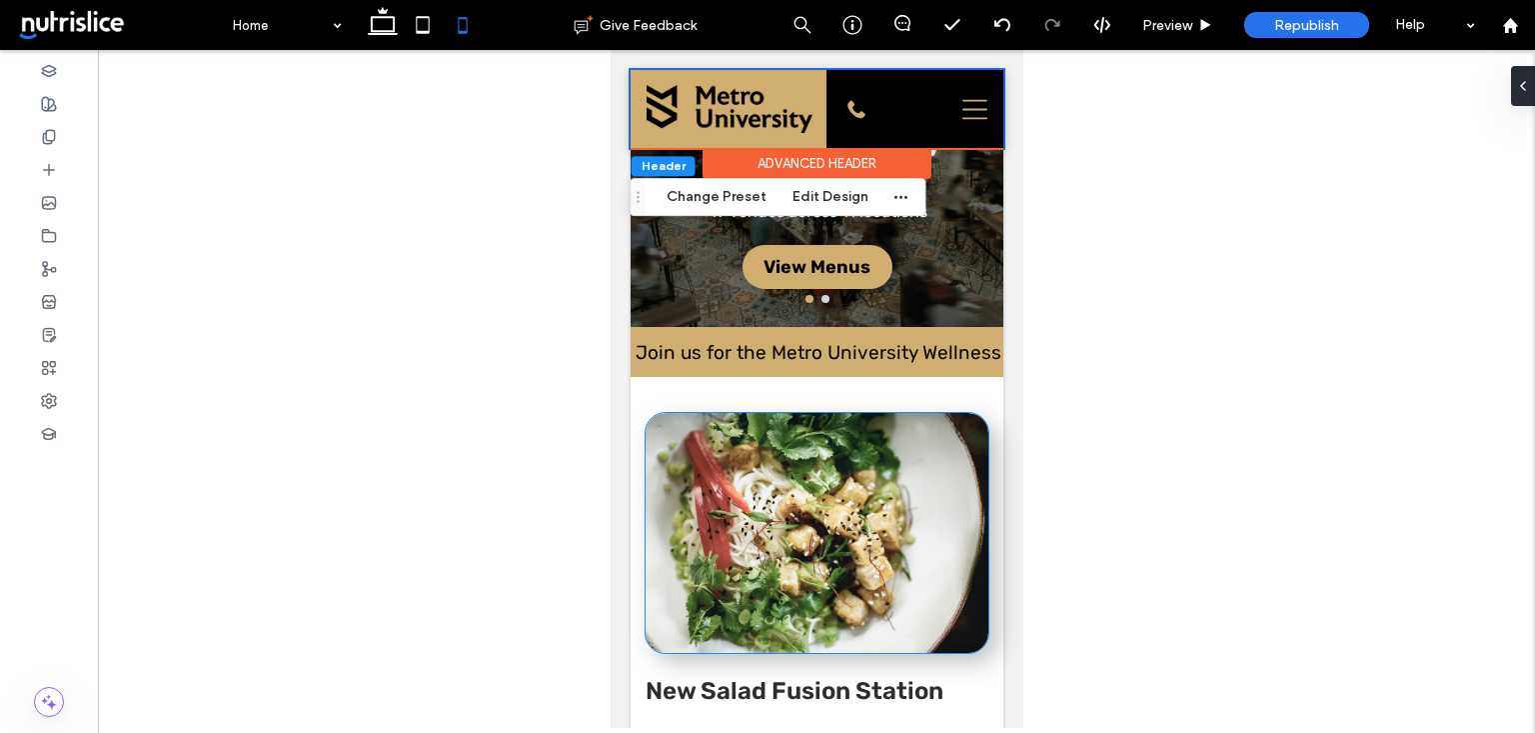
scroll to position [0, 0]
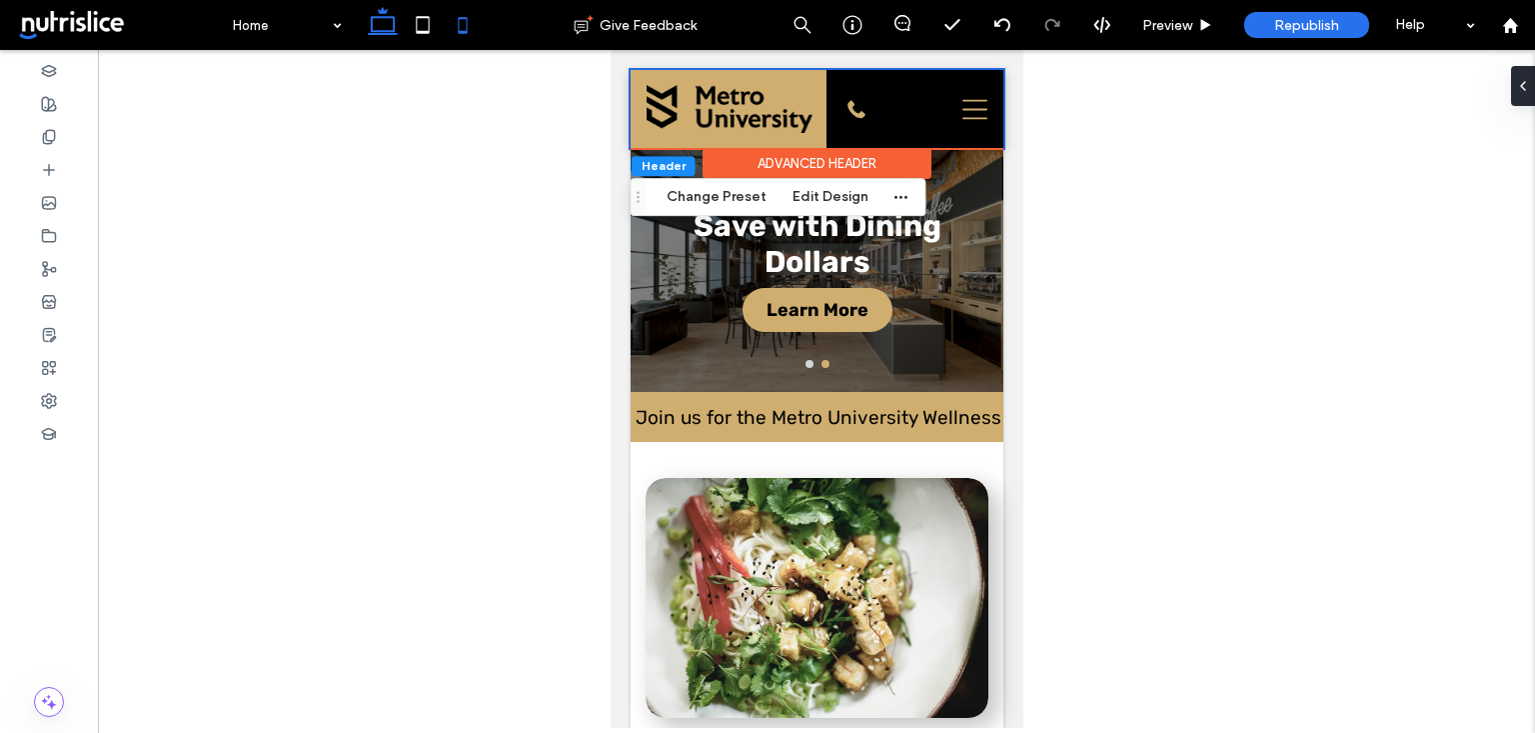
click at [393, 18] on use at bounding box center [383, 21] width 30 height 28
